Goal: Task Accomplishment & Management: Use online tool/utility

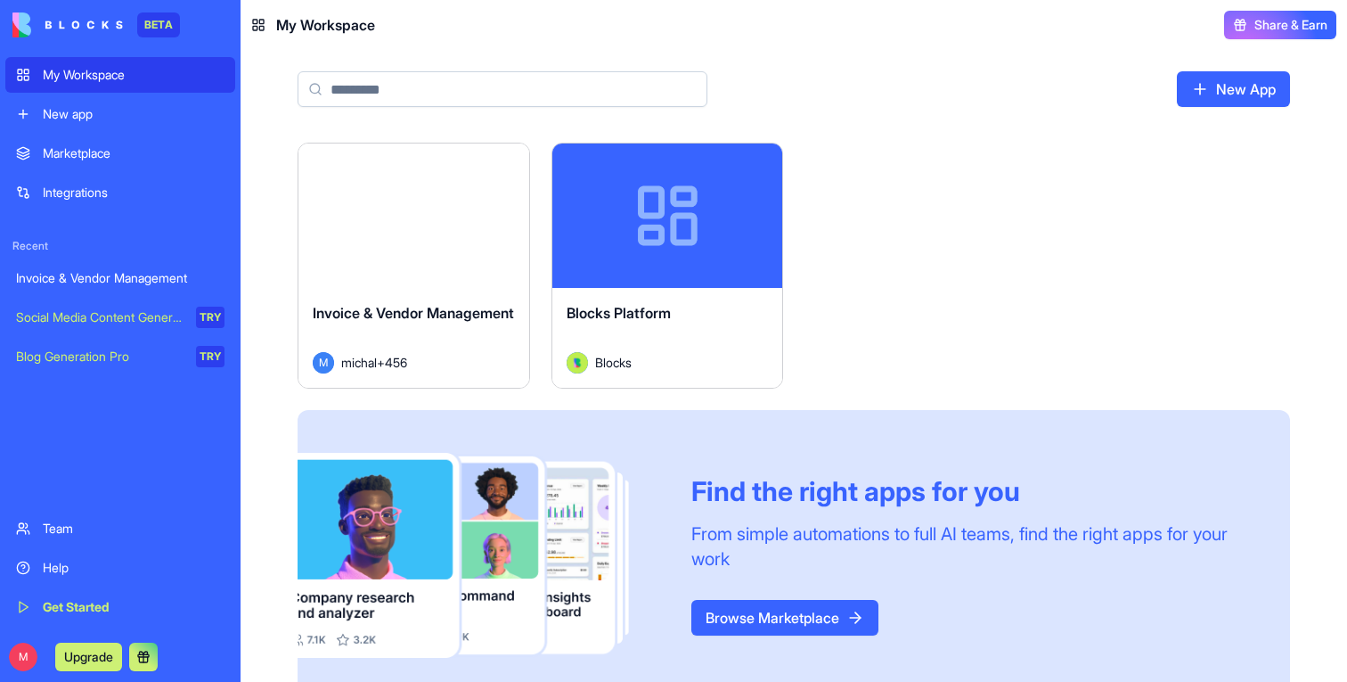
click at [393, 199] on button "Launch" at bounding box center [414, 216] width 134 height 36
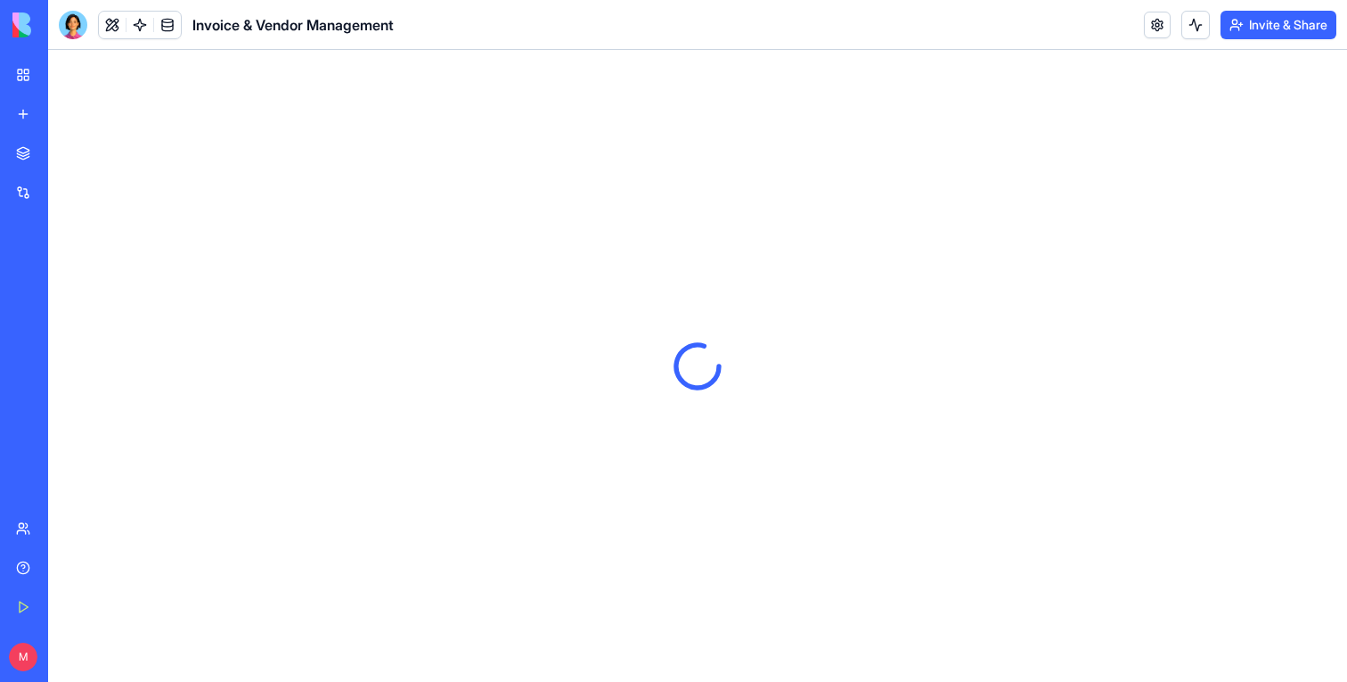
click at [1285, 26] on button "Invite & Share" at bounding box center [1279, 25] width 116 height 29
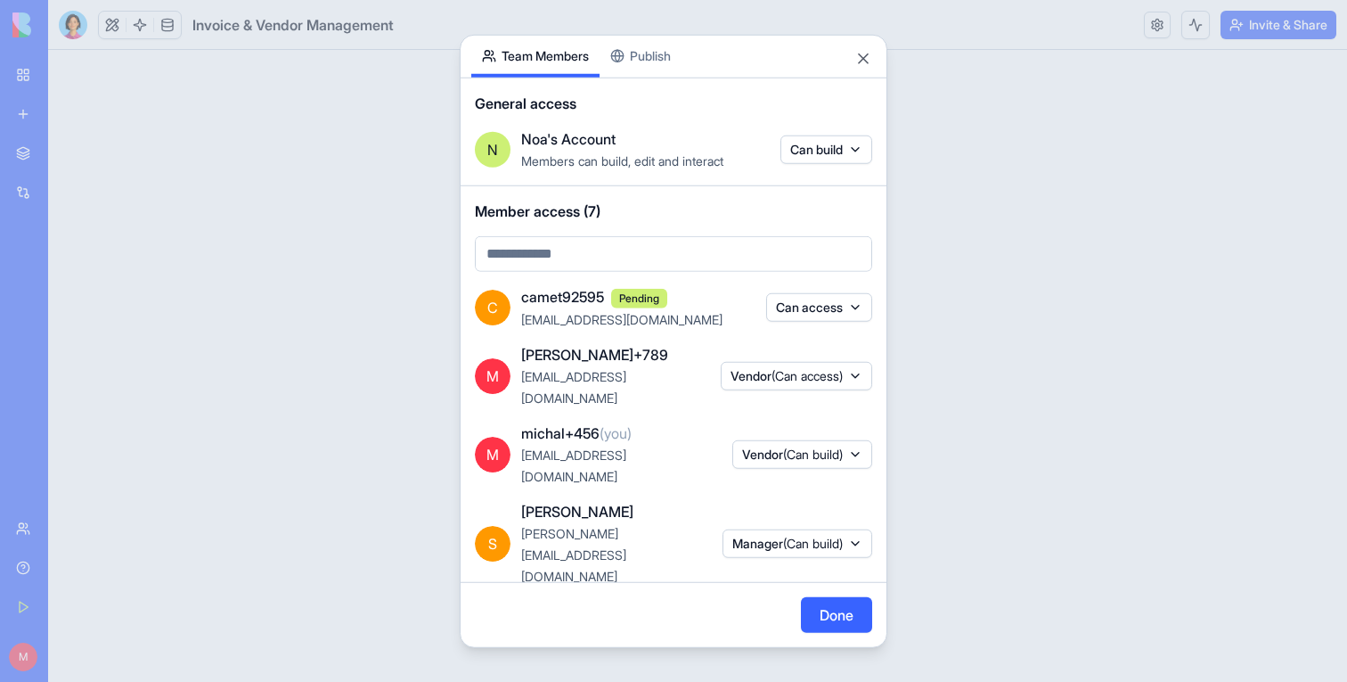
scroll to position [46, 0]
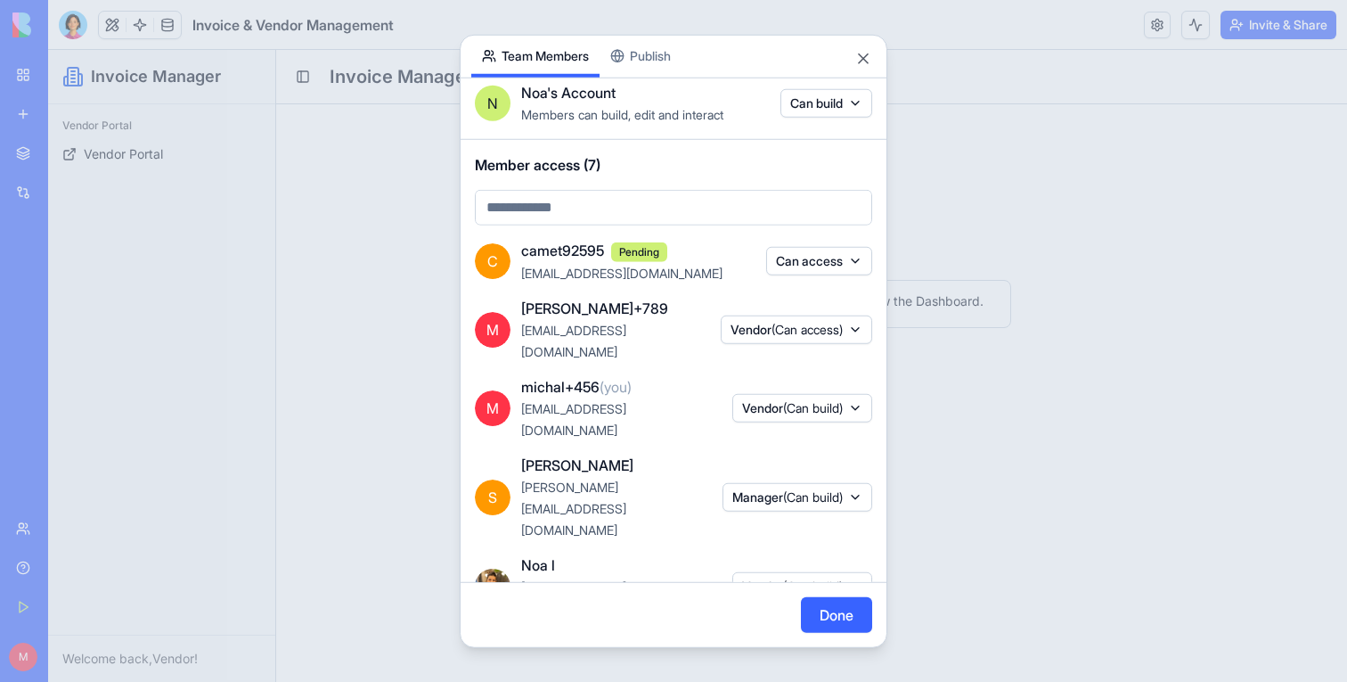
click at [1040, 461] on div at bounding box center [673, 341] width 1347 height 682
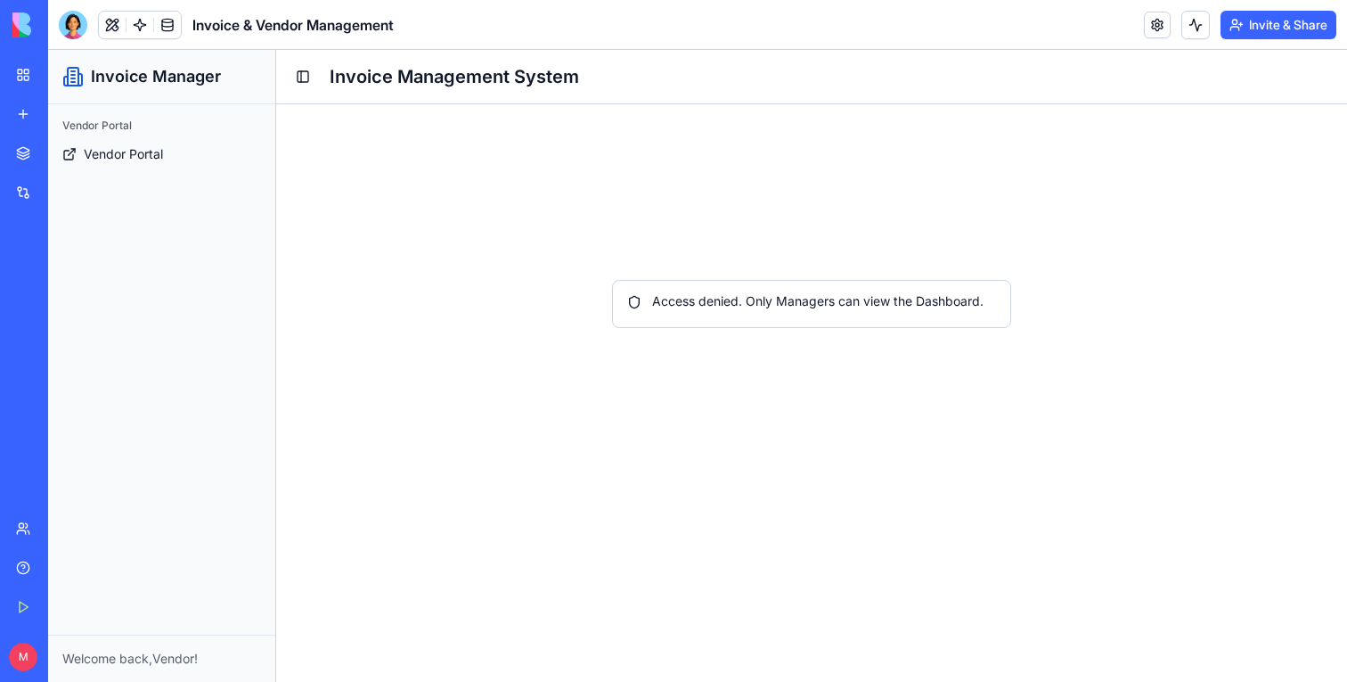
click at [119, 28] on button at bounding box center [112, 25] width 27 height 27
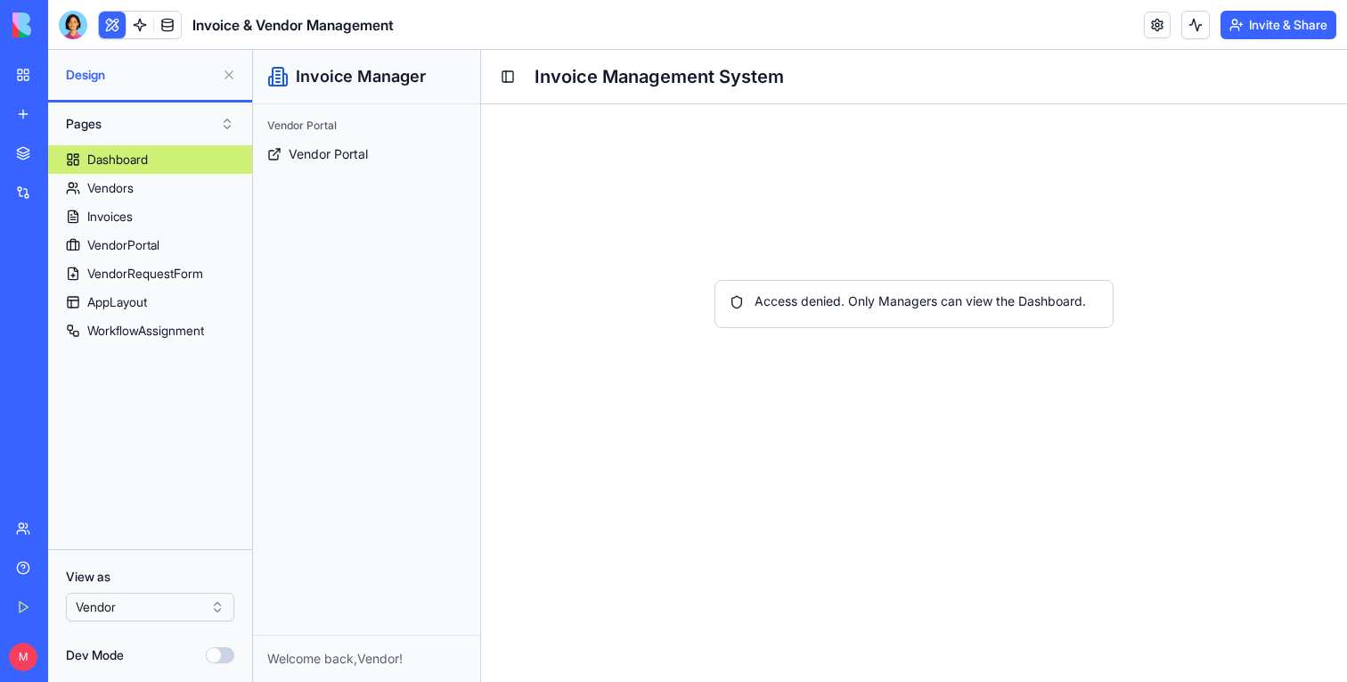
click at [130, 597] on html "BETA My Workspace New app Marketplace Integrations Recent Invoice & Vendor Mana…" at bounding box center [673, 341] width 1347 height 682
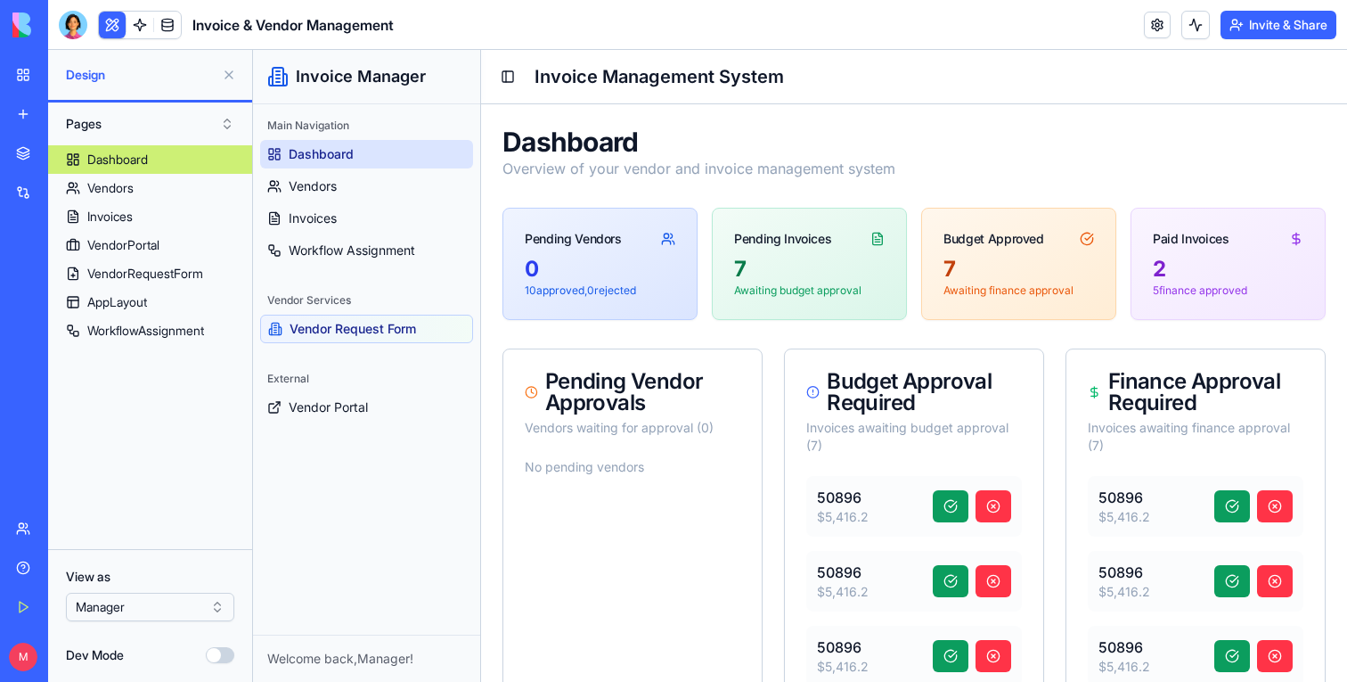
click at [228, 68] on button at bounding box center [229, 75] width 29 height 29
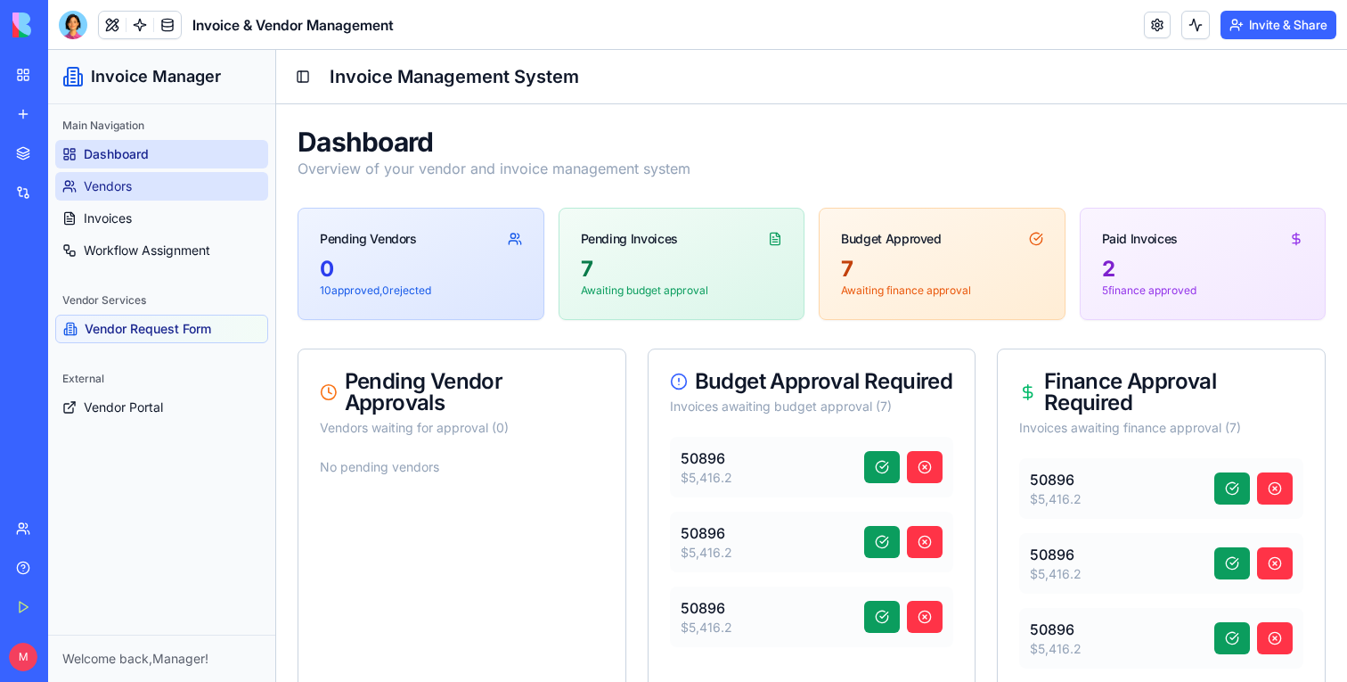
click at [164, 187] on link "Vendors" at bounding box center [161, 186] width 213 height 29
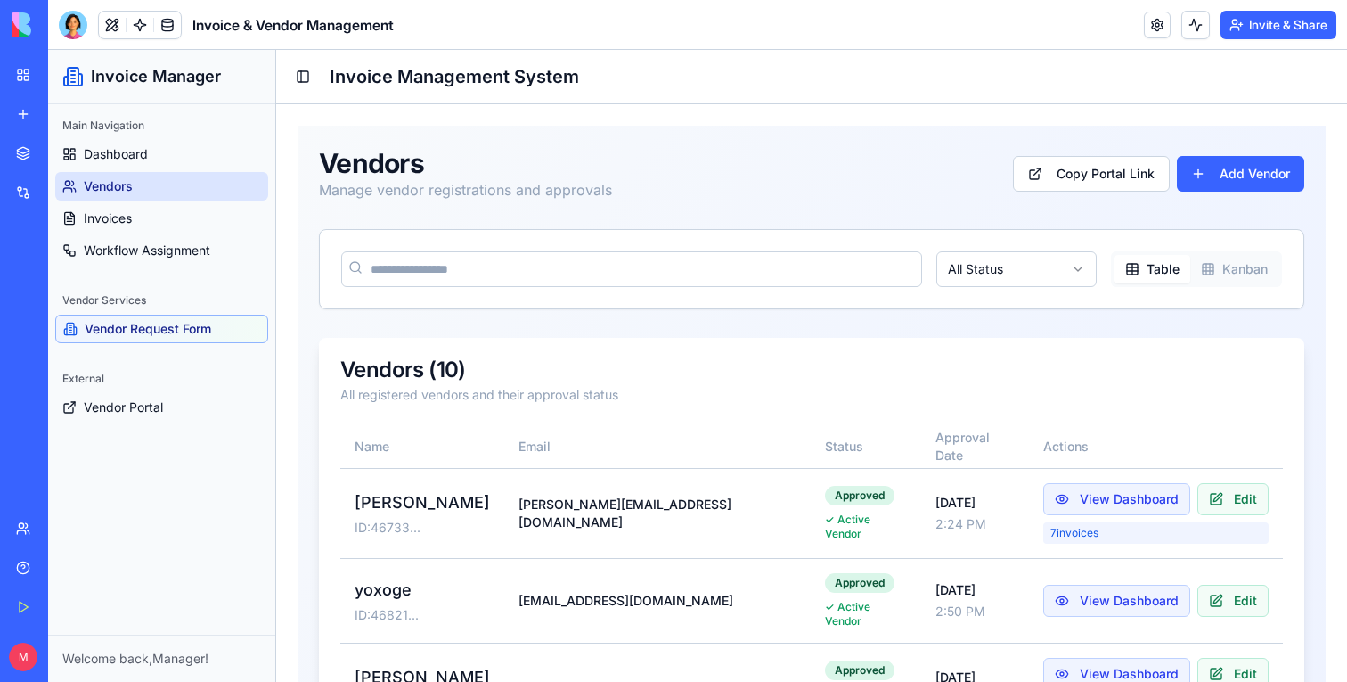
click at [186, 332] on span "Vendor Request Form" at bounding box center [148, 329] width 127 height 18
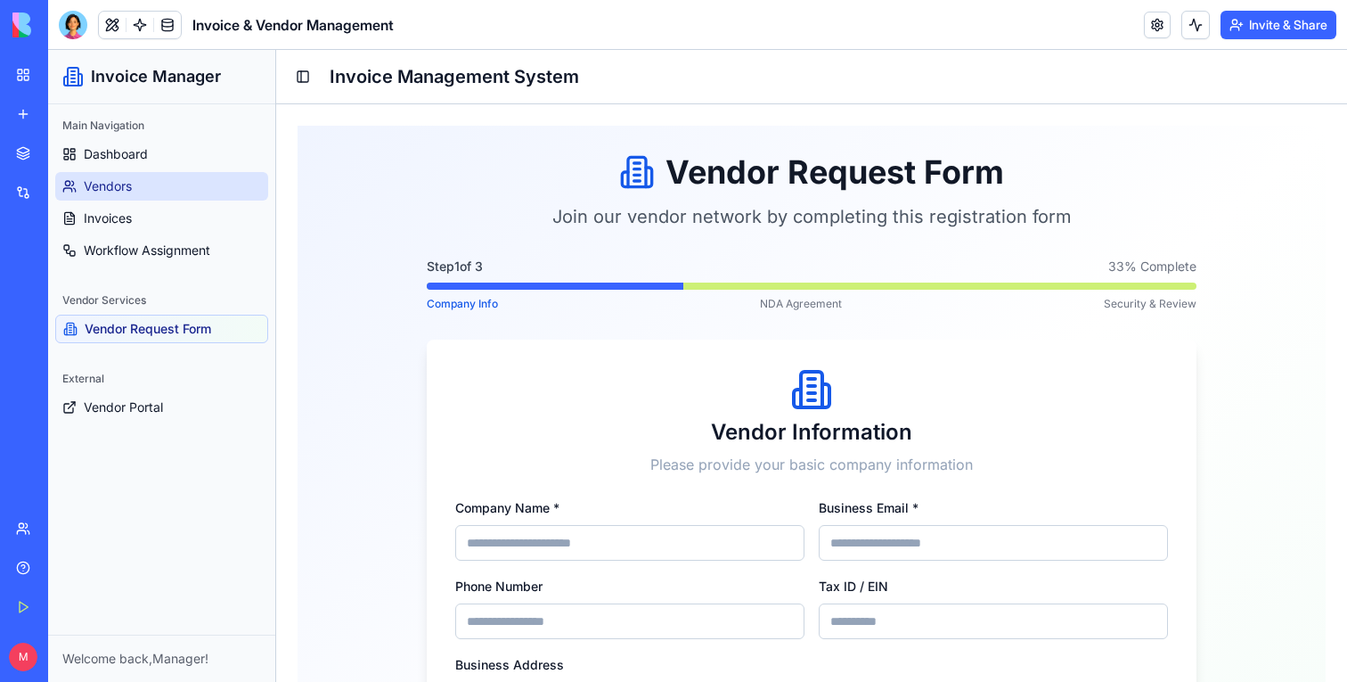
click at [141, 191] on link "Vendors" at bounding box center [161, 186] width 213 height 29
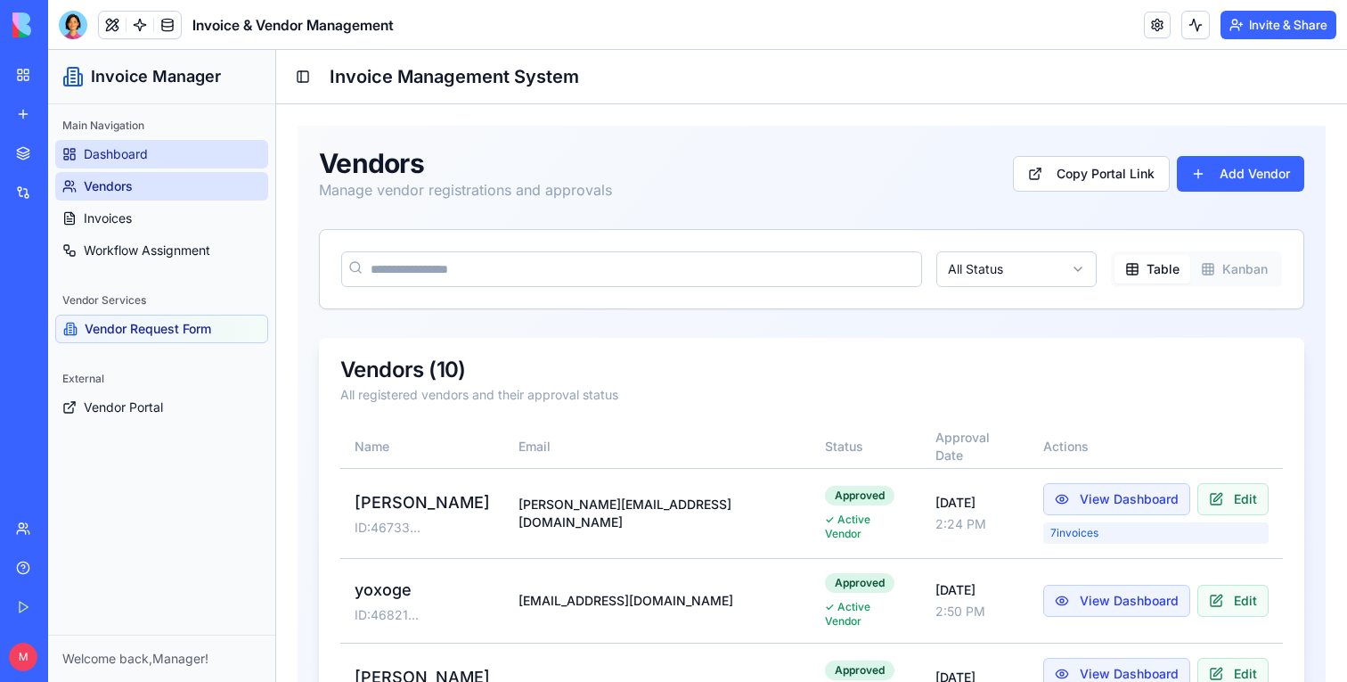
click at [133, 158] on span "Dashboard" at bounding box center [116, 154] width 64 height 18
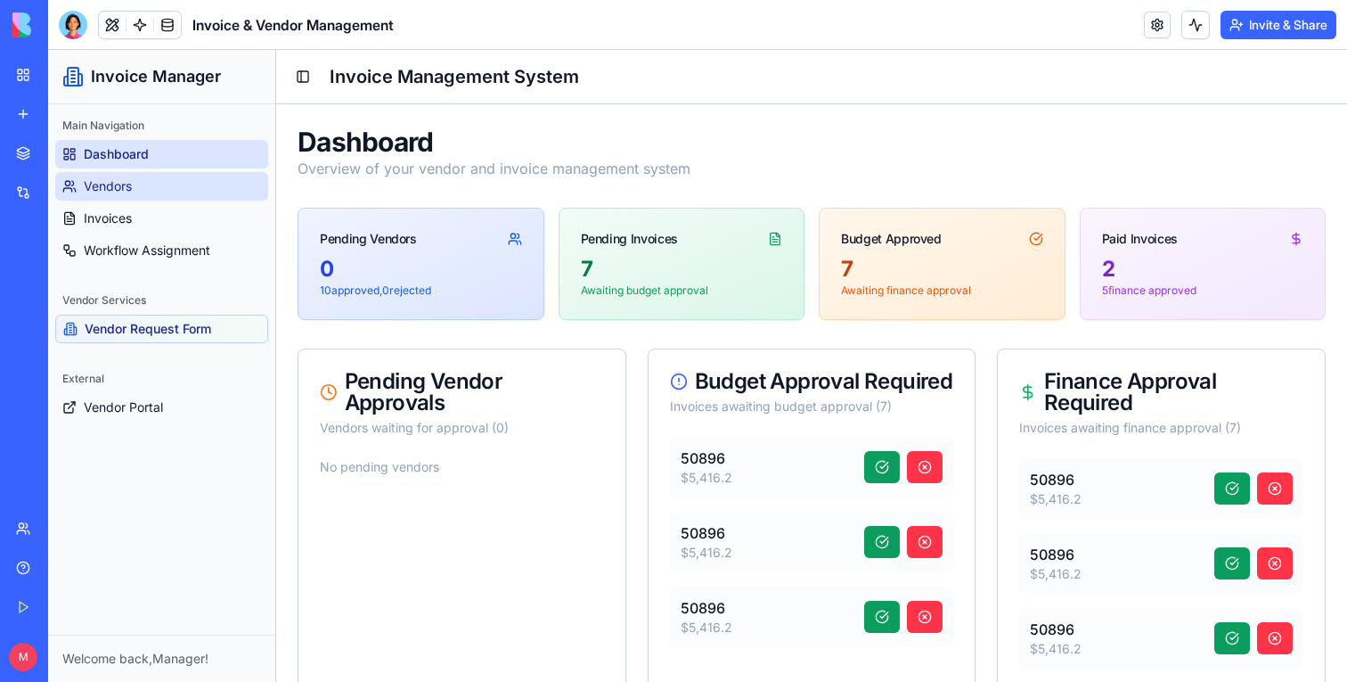
click at [133, 179] on link "Vendors" at bounding box center [161, 186] width 213 height 29
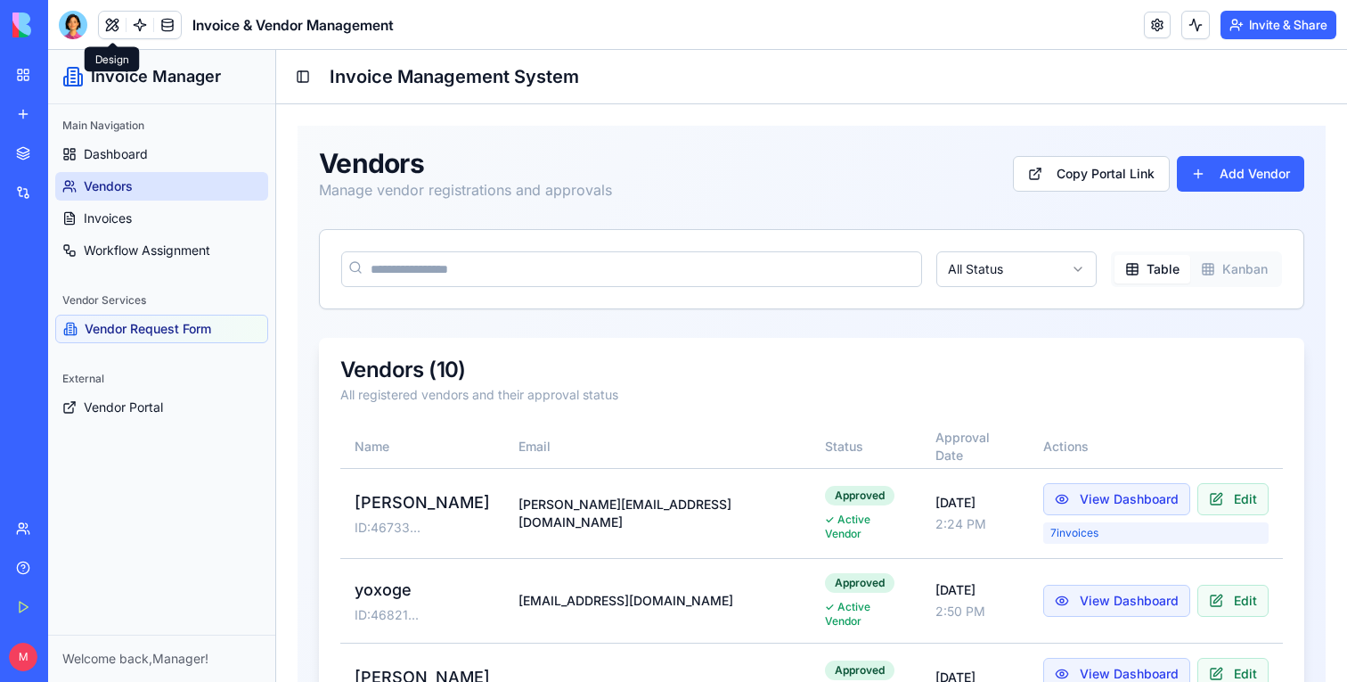
click at [113, 29] on button at bounding box center [112, 25] width 27 height 27
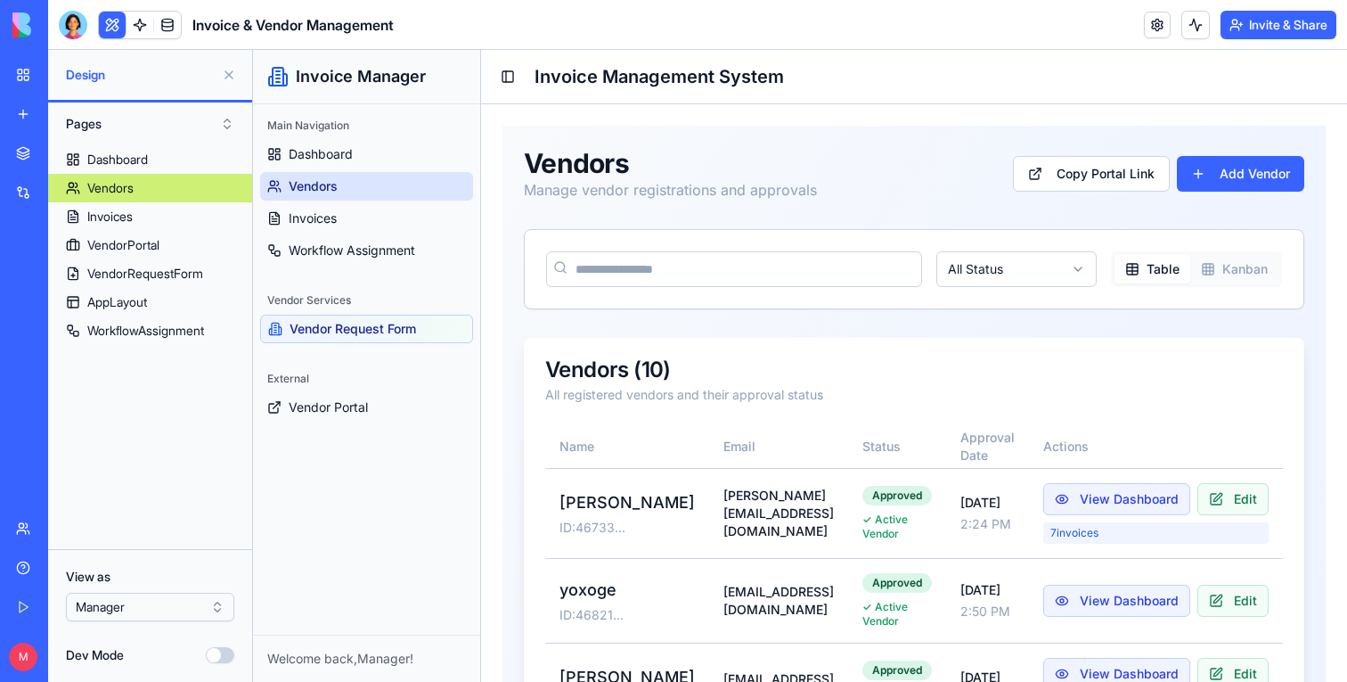
click at [110, 597] on html "BETA My Workspace New app Marketplace Integrations Recent Invoice & Vendor Mana…" at bounding box center [673, 341] width 1347 height 682
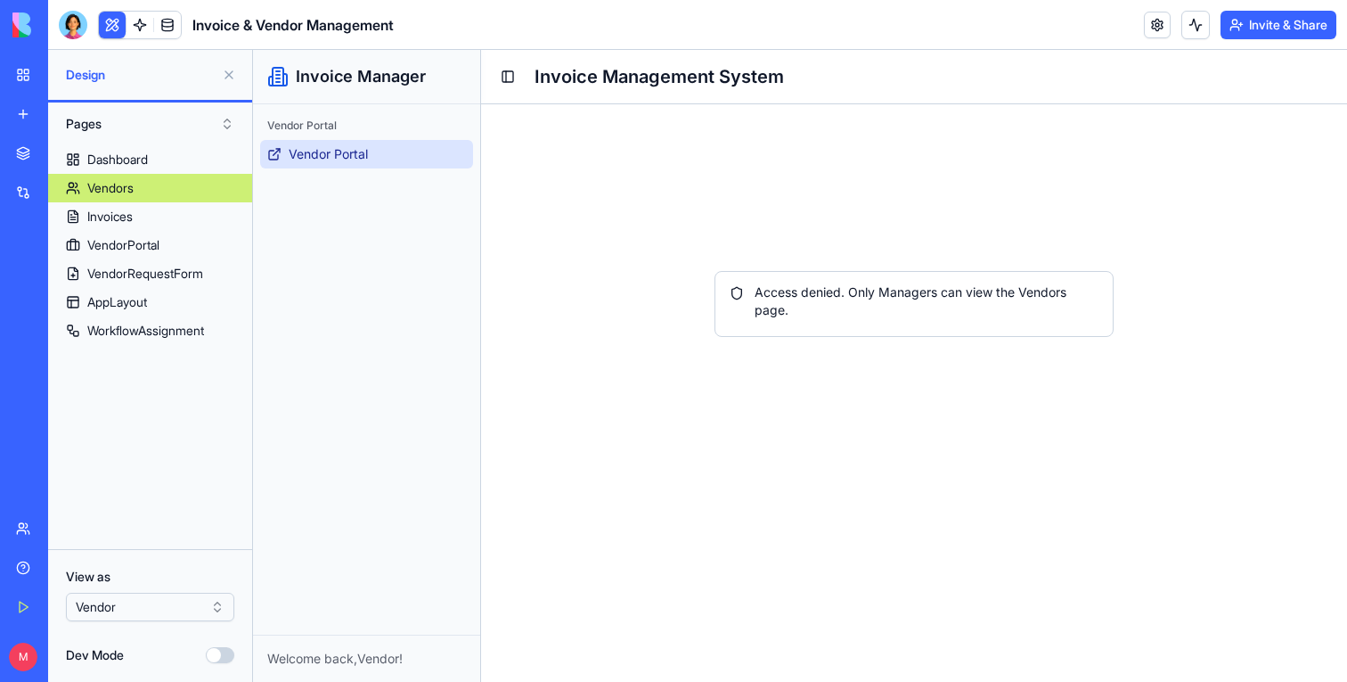
click at [350, 162] on span "Vendor Portal" at bounding box center [328, 154] width 79 height 18
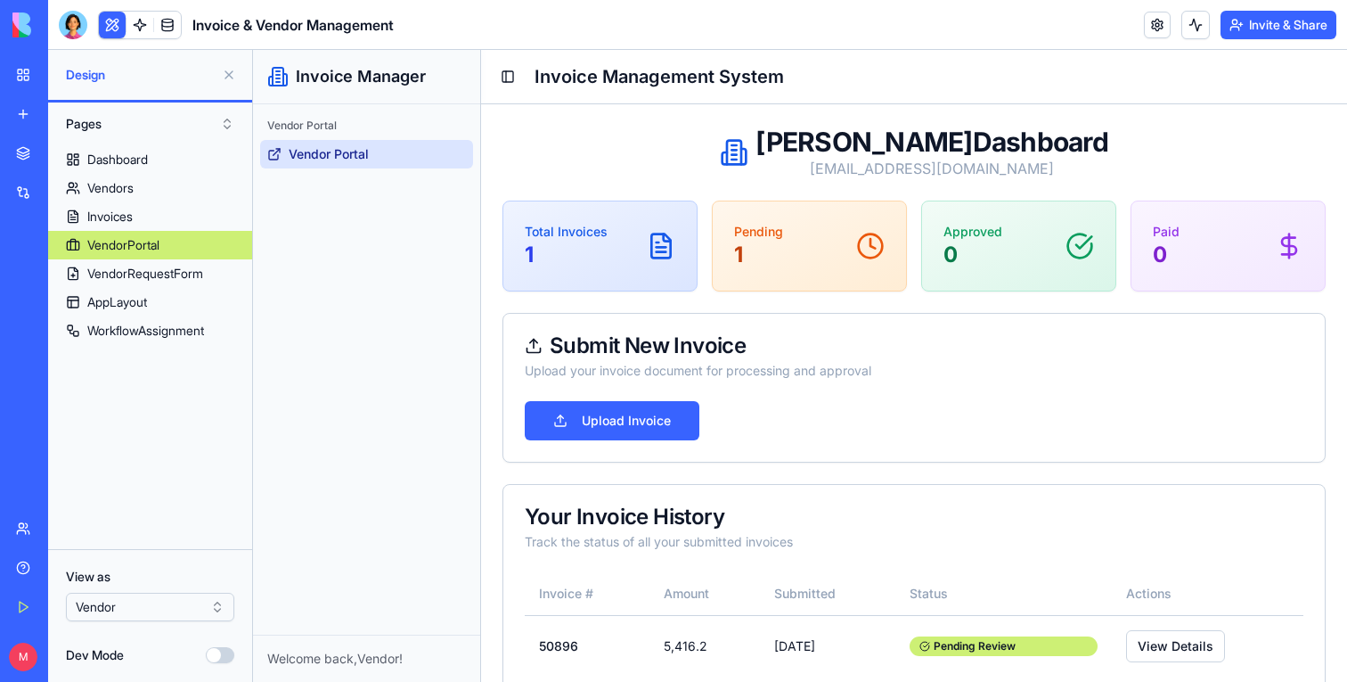
click at [222, 70] on button at bounding box center [229, 75] width 29 height 29
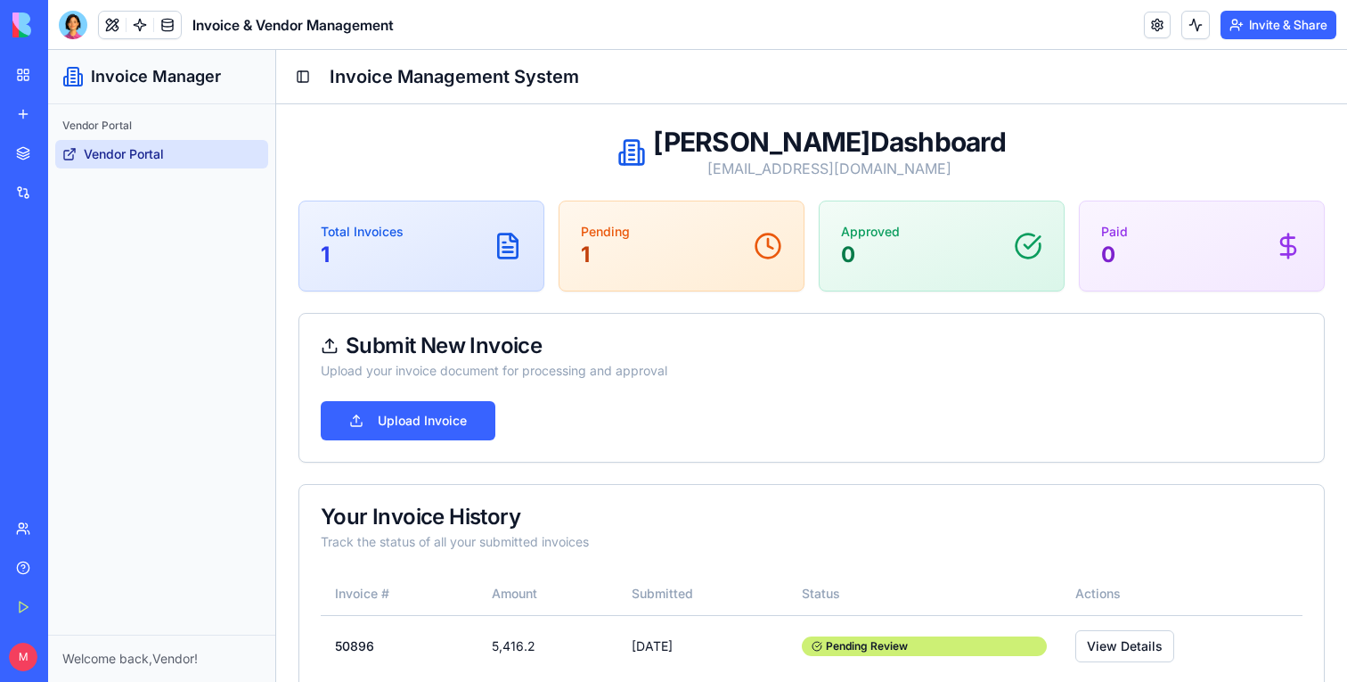
scroll to position [37, 0]
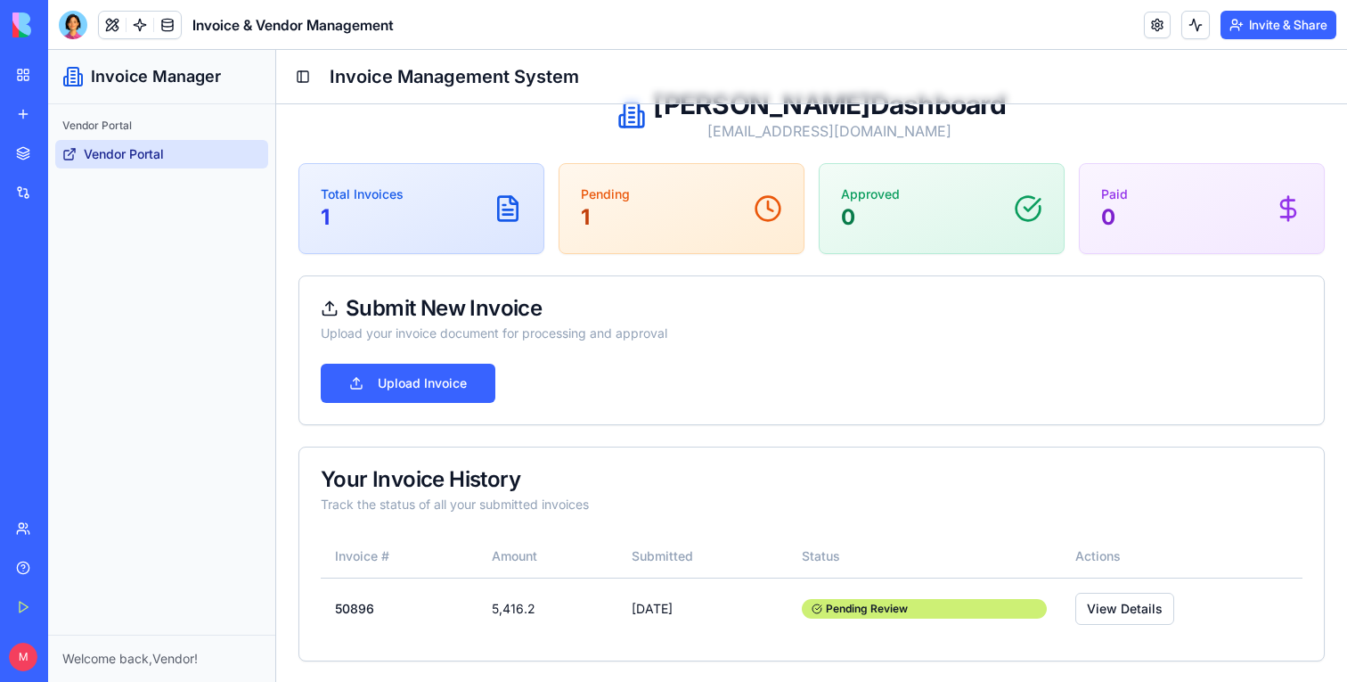
click at [415, 403] on div "Upload Invoice" at bounding box center [811, 394] width 1025 height 61
click at [417, 396] on button "Upload Invoice" at bounding box center [408, 383] width 175 height 39
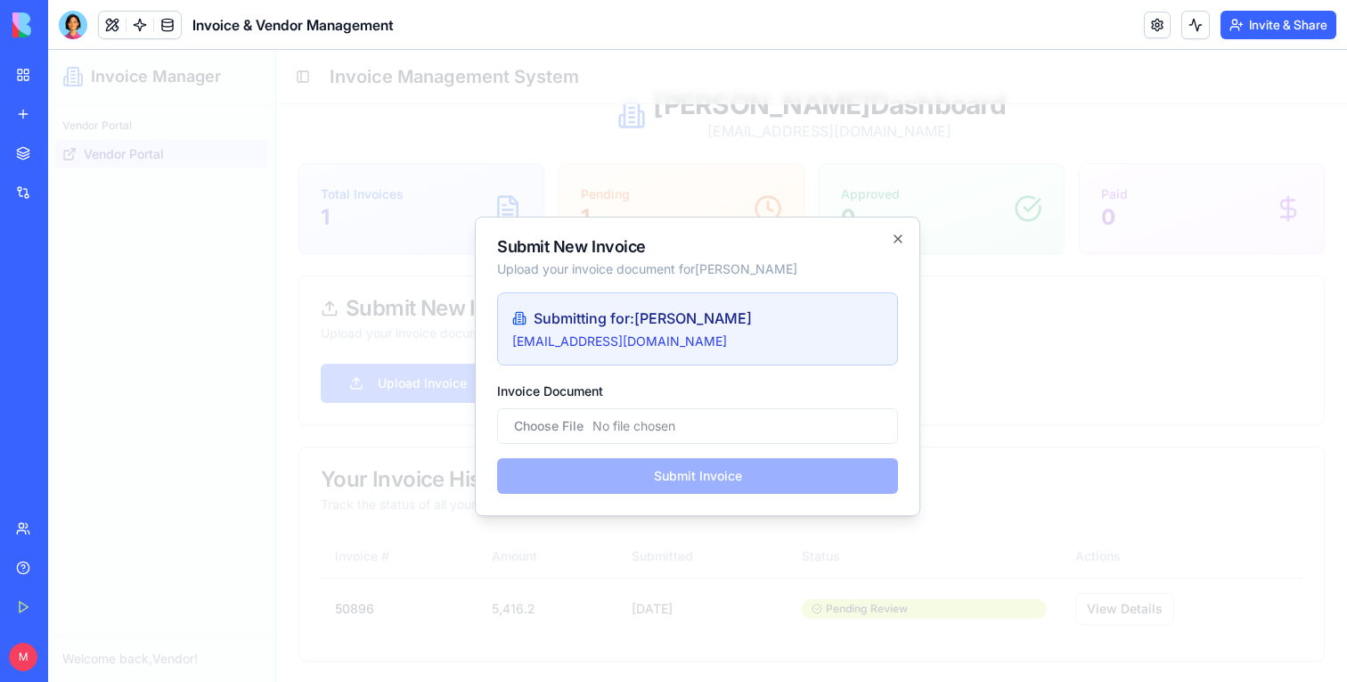
click at [564, 430] on input "Invoice Document" at bounding box center [697, 426] width 401 height 36
type input "**********"
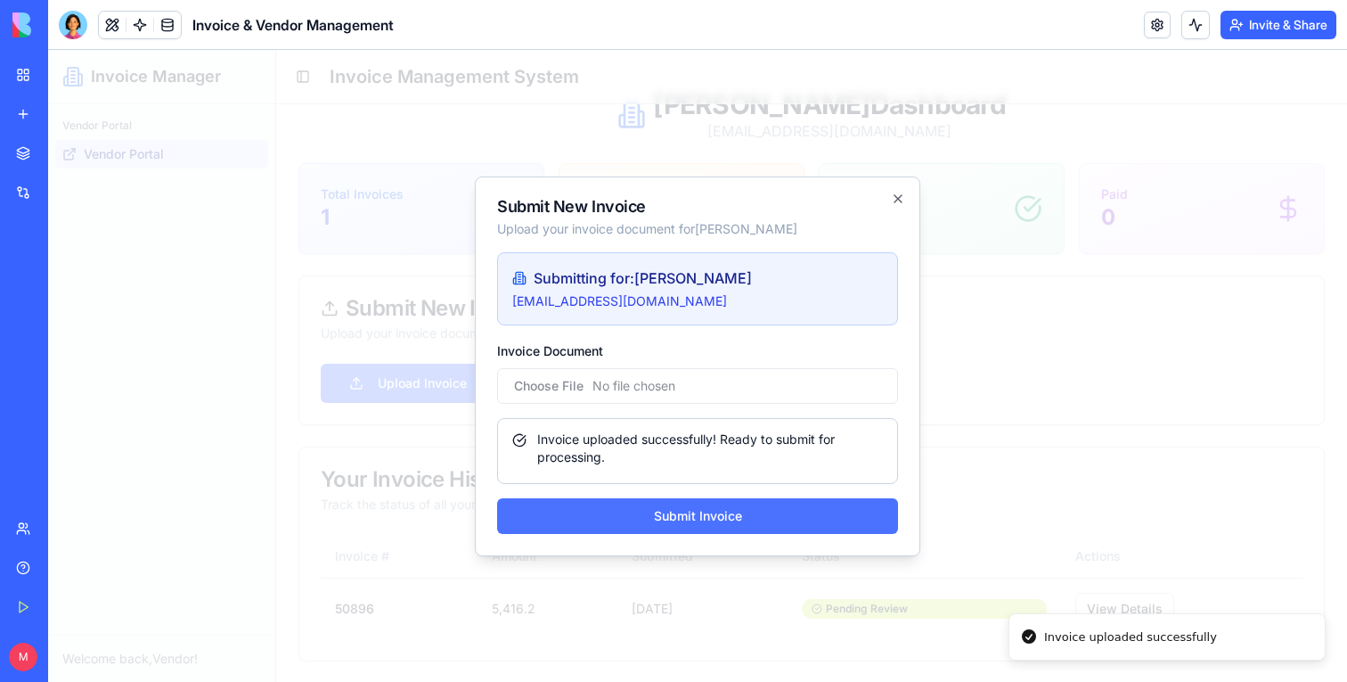
click at [672, 518] on button "Submit Invoice" at bounding box center [697, 516] width 401 height 36
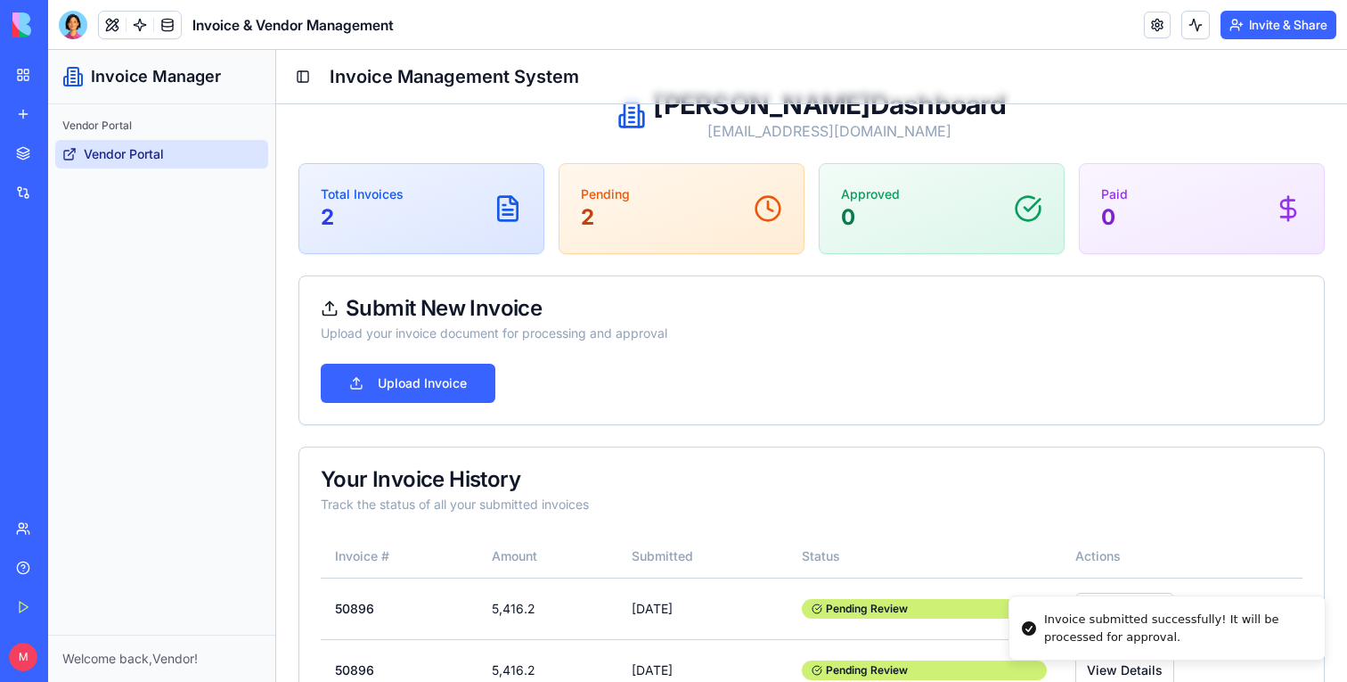
scroll to position [99, 0]
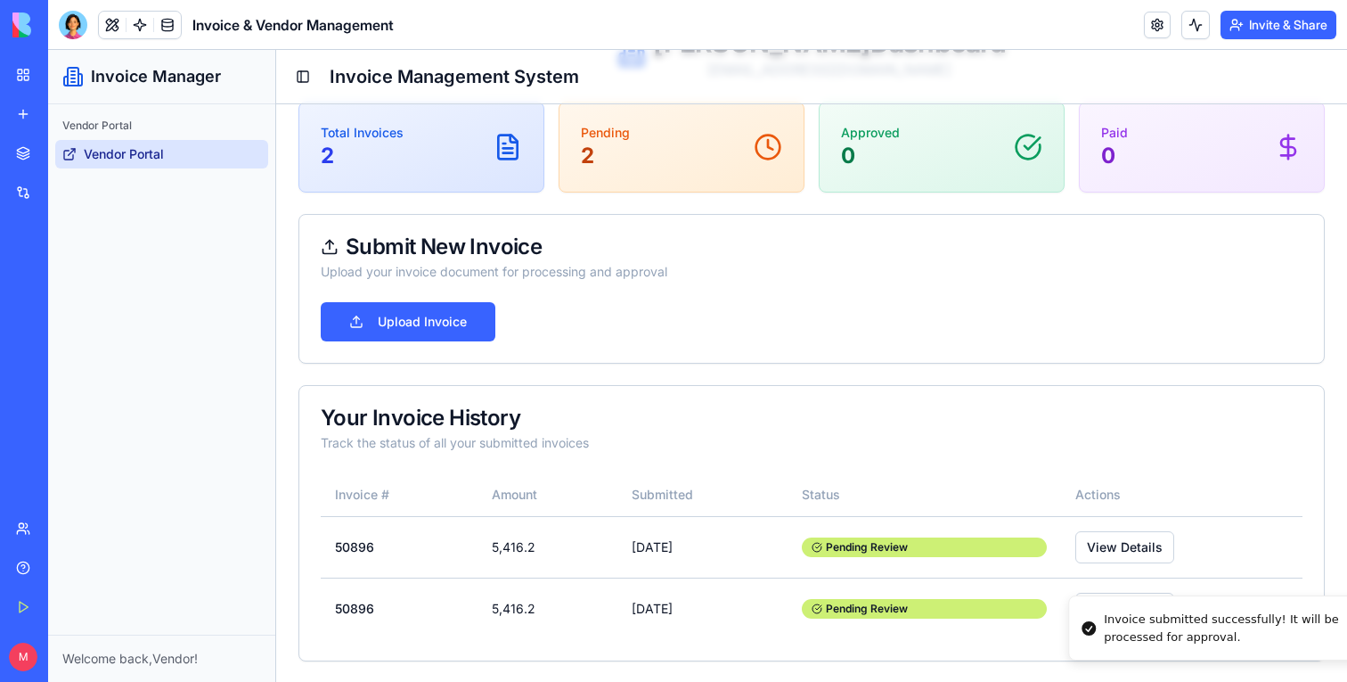
drag, startPoint x: 1052, startPoint y: 617, endPoint x: 1272, endPoint y: 617, distance: 220.1
click at [1214, 617] on div "Invoice submitted successfully! It will be processed for approval." at bounding box center [1237, 627] width 266 height 35
click at [1133, 617] on button "View Details" at bounding box center [1124, 609] width 99 height 32
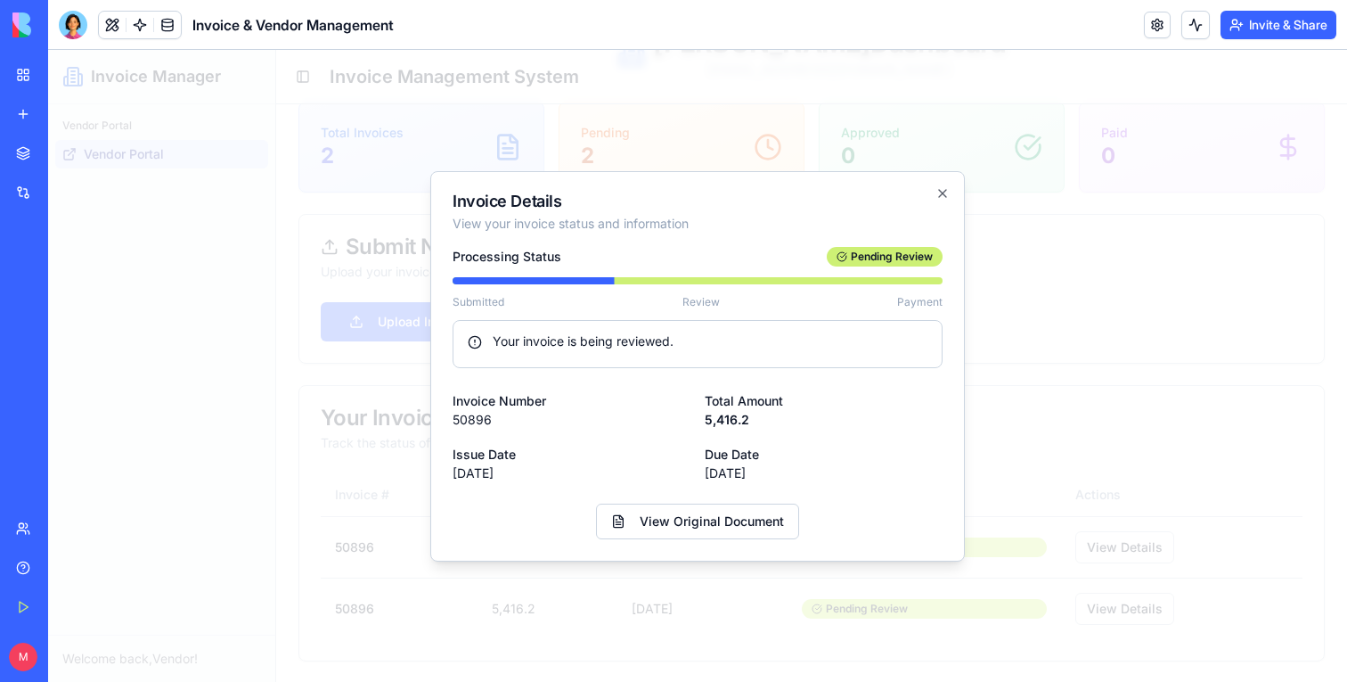
click at [1125, 246] on div at bounding box center [697, 366] width 1299 height 632
